Goal: Entertainment & Leisure: Consume media (video, audio)

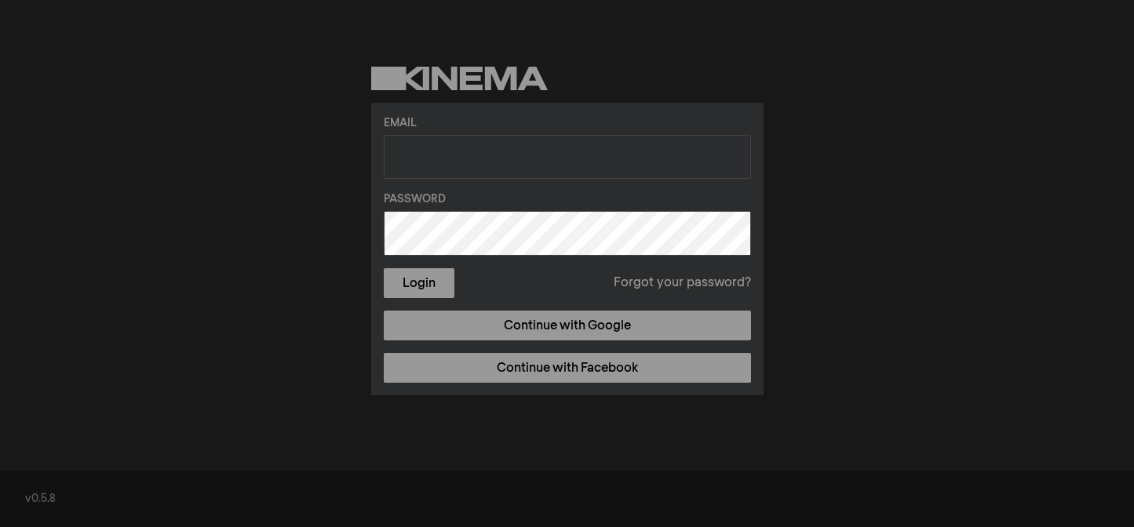
click at [262, 197] on div "Email Password Login Forgot your password? Continue with Google Continue with F…" at bounding box center [567, 231] width 1134 height 462
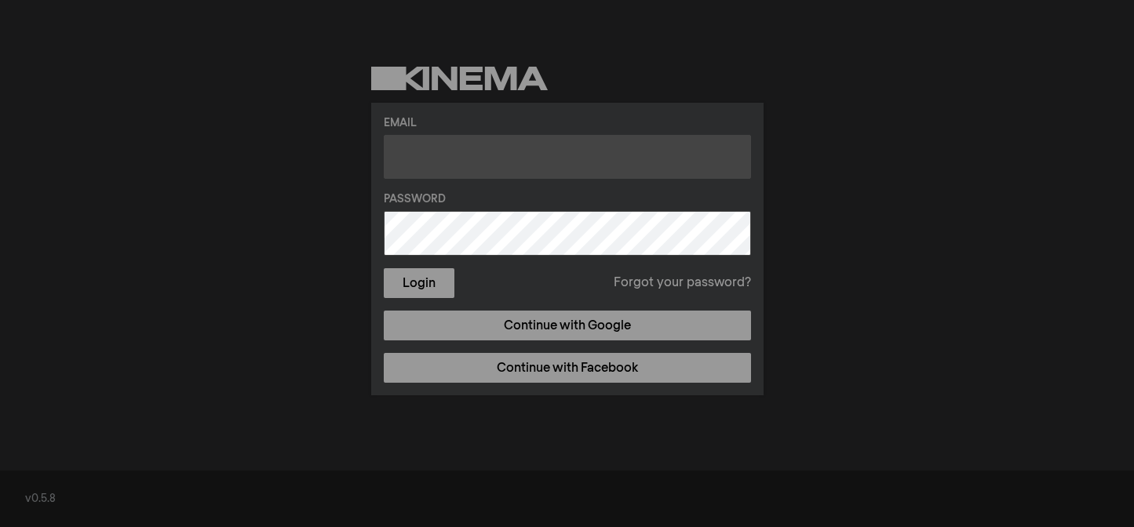
click at [456, 166] on input "text" at bounding box center [567, 157] width 367 height 44
click at [396, 154] on input "text" at bounding box center [567, 157] width 367 height 44
click at [412, 162] on input "text" at bounding box center [567, 157] width 367 height 44
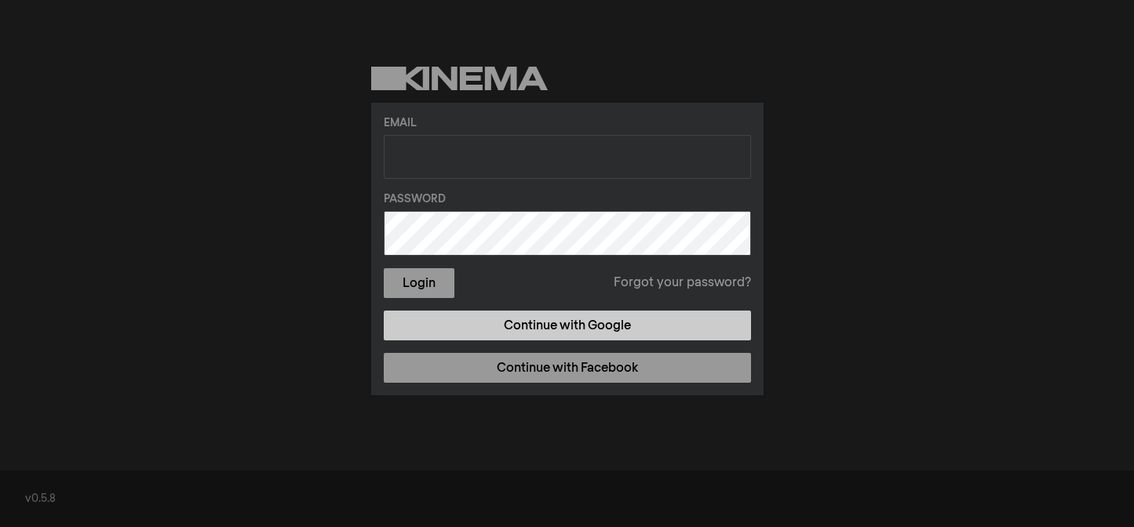
click at [659, 323] on link "Continue with Google" at bounding box center [567, 326] width 367 height 30
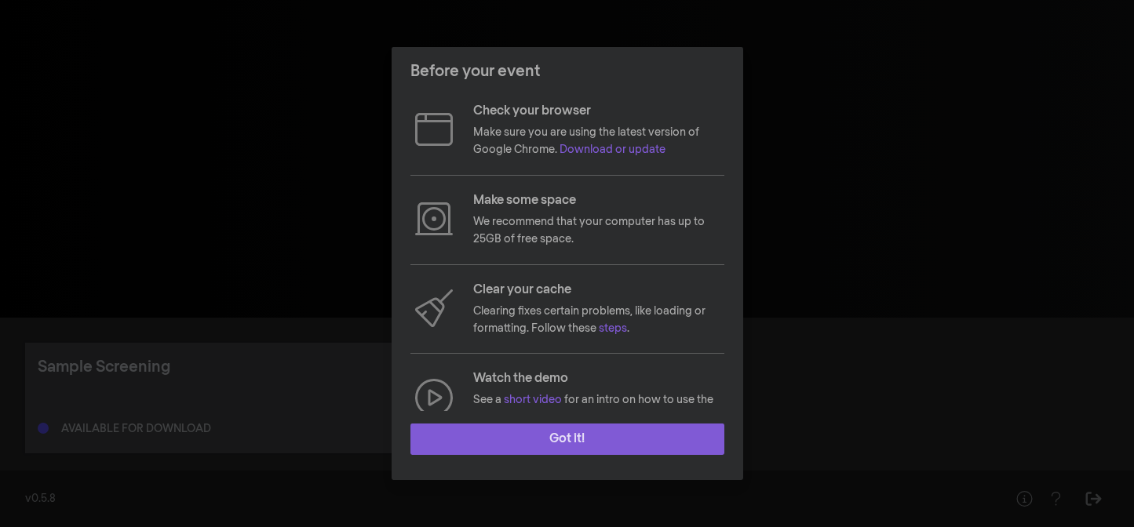
click at [543, 437] on button "Got it!" at bounding box center [567, 439] width 314 height 31
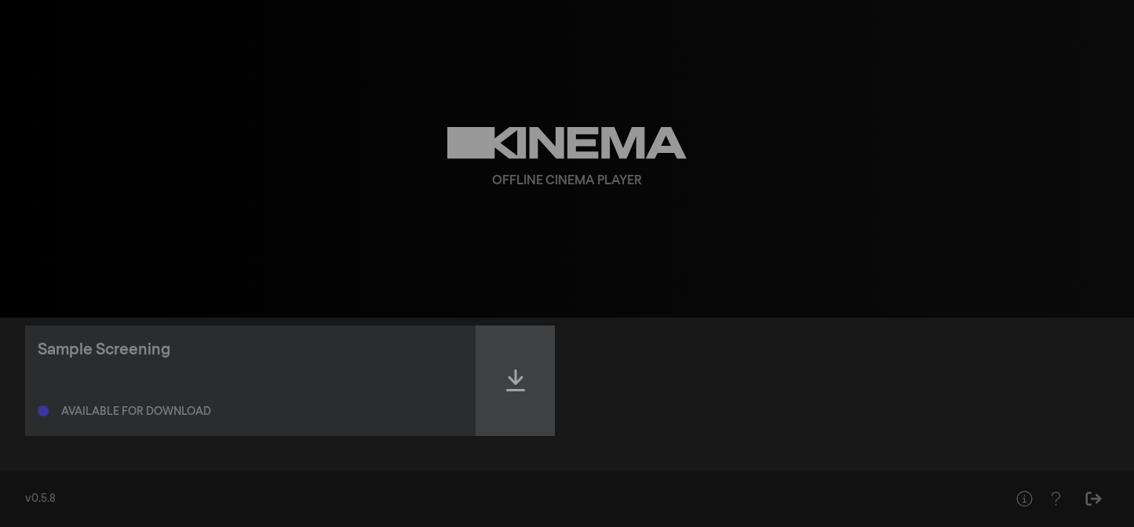
scroll to position [18, 0]
click at [529, 388] on div at bounding box center [515, 380] width 78 height 111
click at [520, 414] on div at bounding box center [515, 380] width 78 height 111
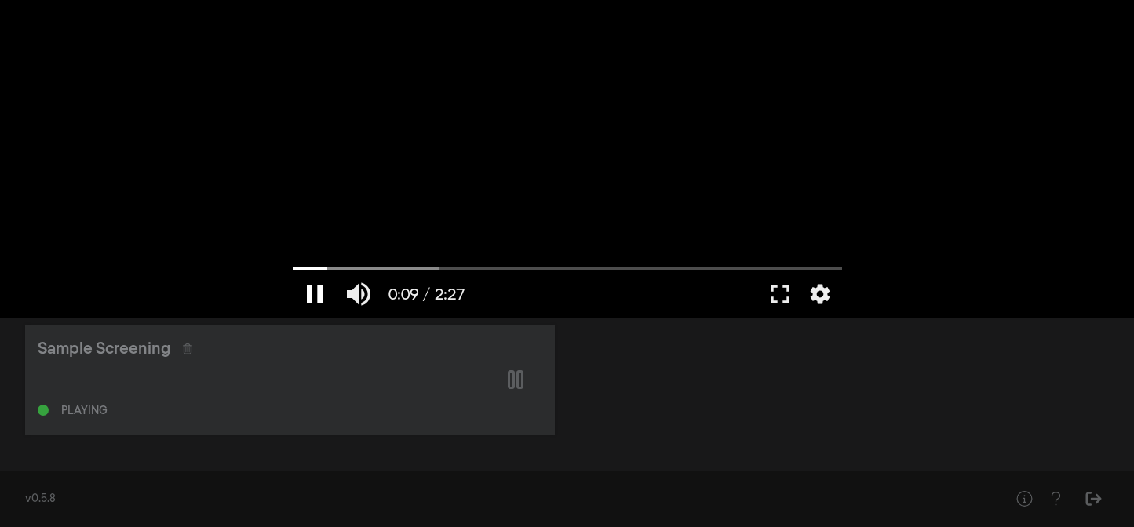
click at [313, 291] on button "pause" at bounding box center [315, 294] width 44 height 47
type input "9.431293"
